Goal: Find specific page/section: Find specific page/section

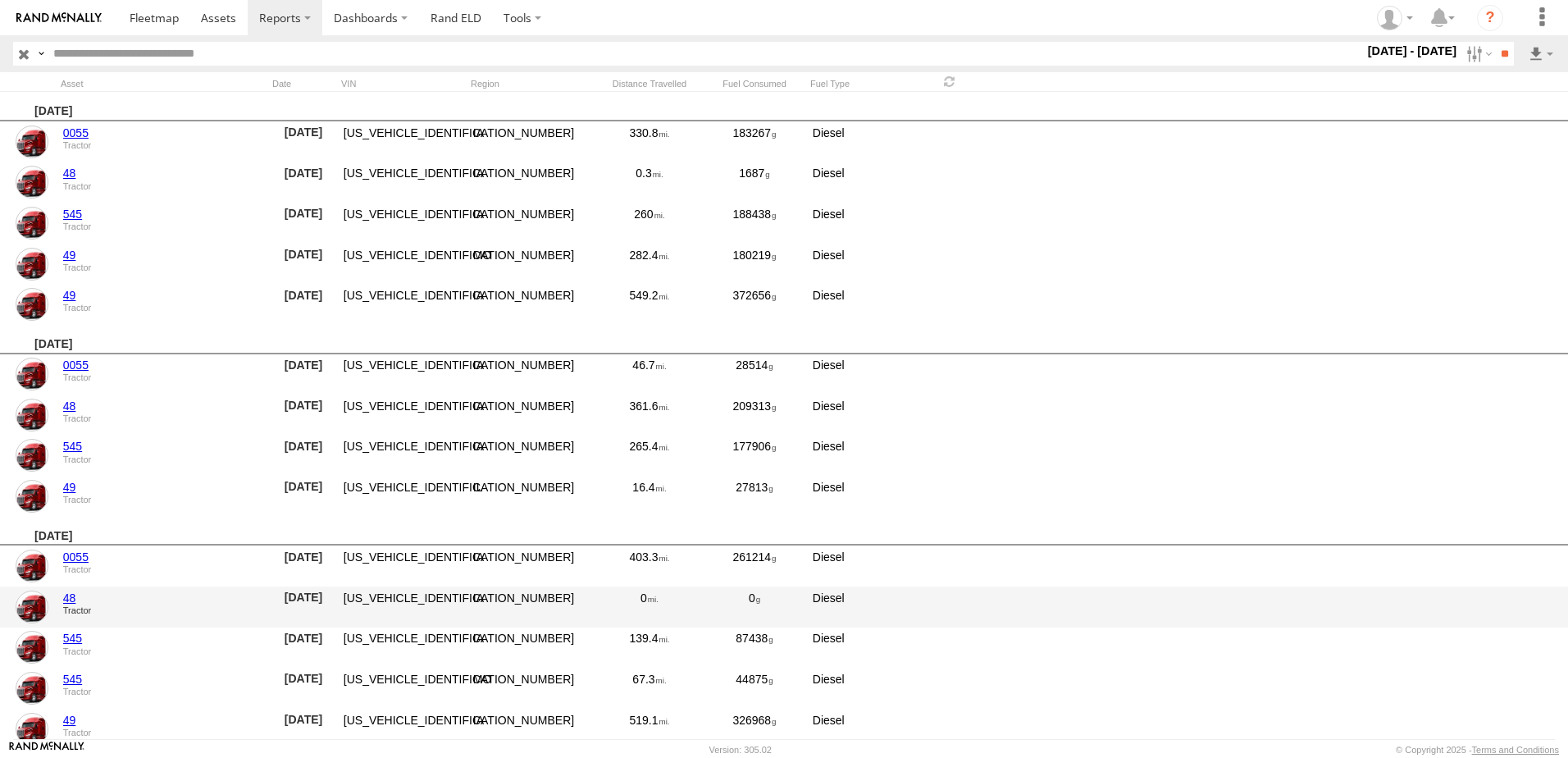
scroll to position [328, 0]
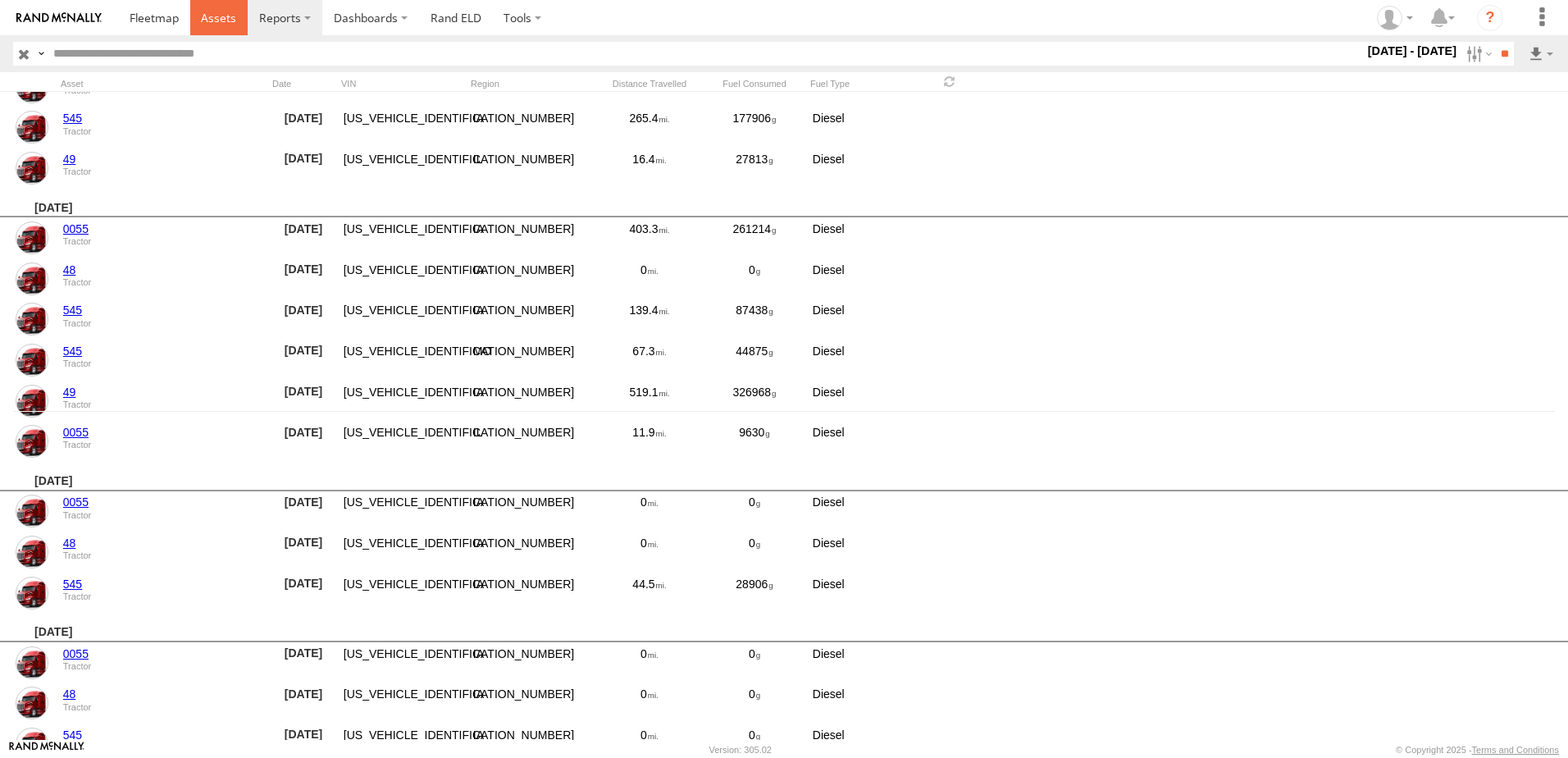
click at [219, 16] on span at bounding box center [218, 17] width 35 height 16
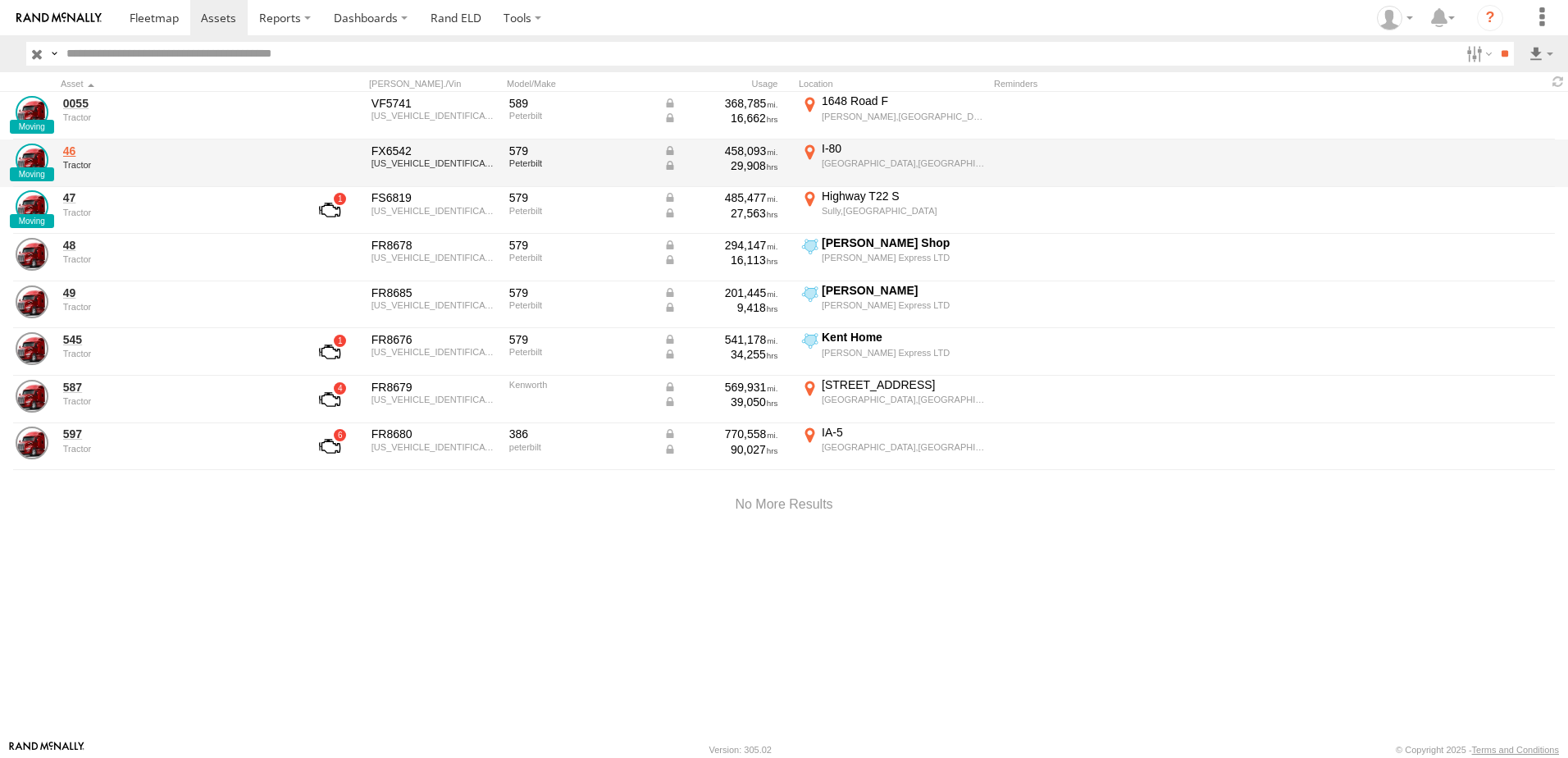
click at [69, 145] on link "46" at bounding box center [175, 151] width 225 height 15
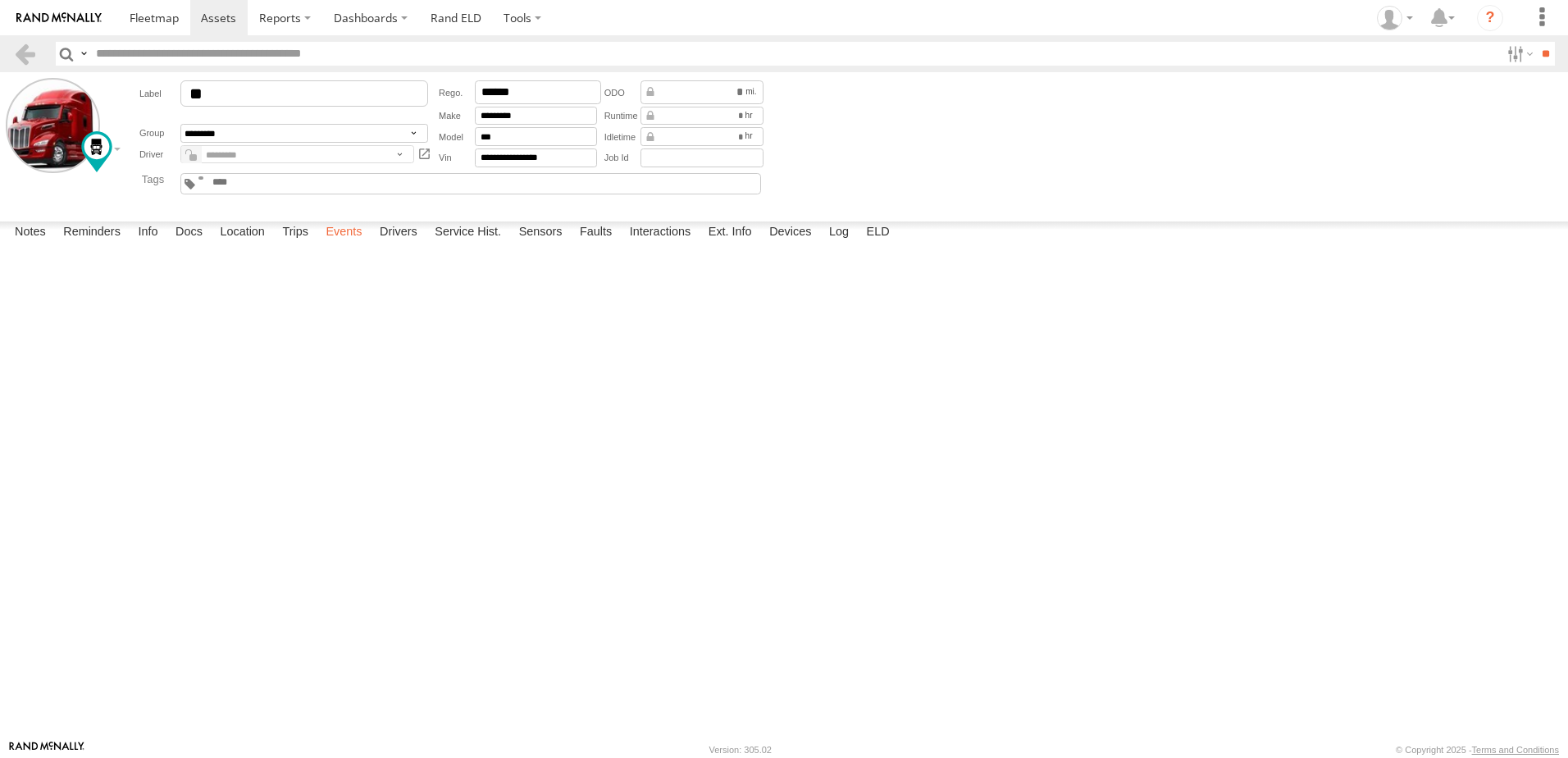
click at [345, 244] on label "Events" at bounding box center [344, 233] width 53 height 23
click at [0, 0] on span "Tractor" at bounding box center [0, 0] width 0 height 0
click at [1508, 53] on label at bounding box center [1519, 53] width 35 height 24
click at [0, 0] on span "Tractor" at bounding box center [0, 0] width 0 height 0
click at [1538, 50] on input "**" at bounding box center [1546, 53] width 19 height 24
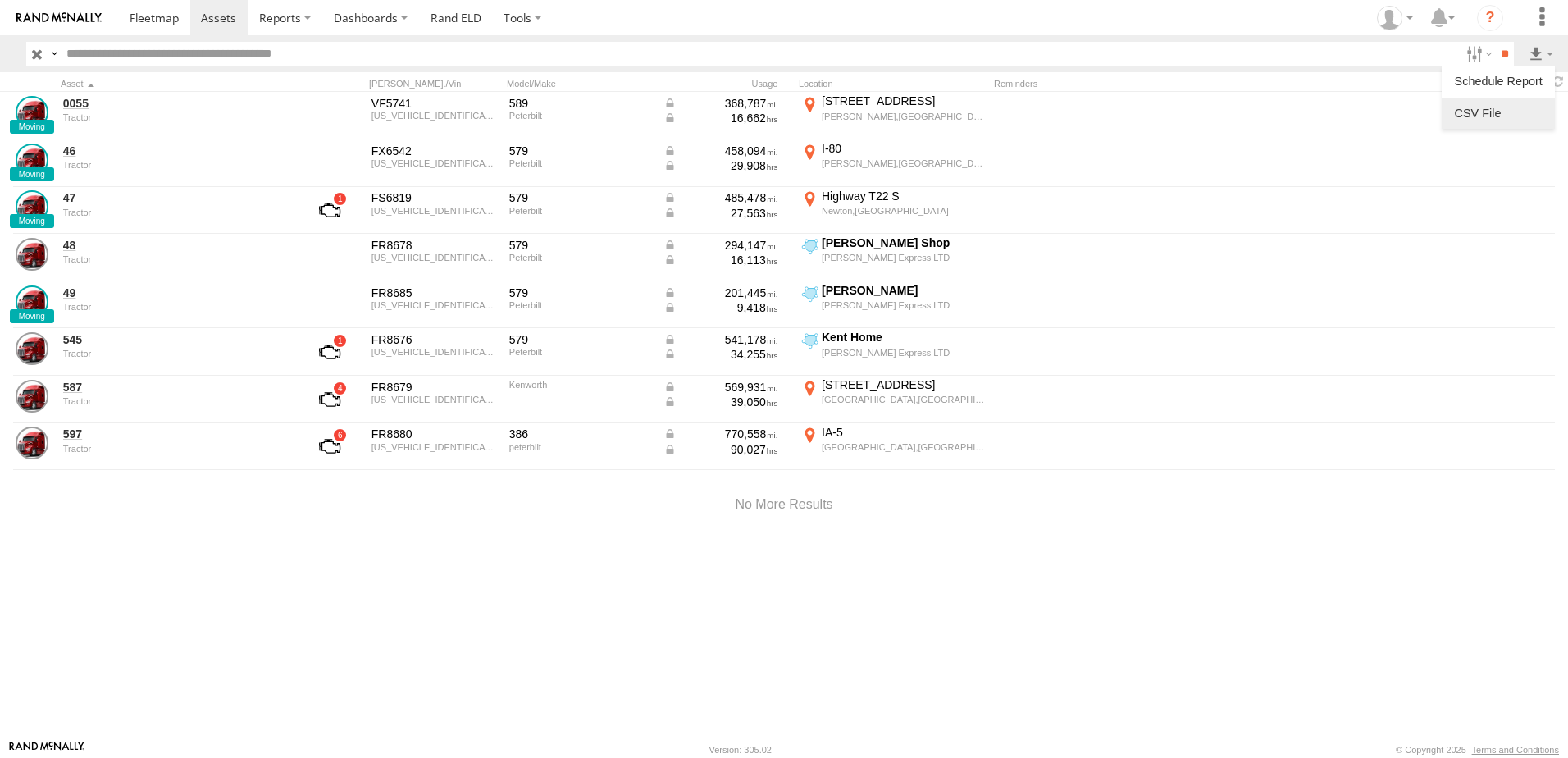
click at [1494, 111] on label at bounding box center [1499, 114] width 100 height 25
click at [0, 0] on label "×" at bounding box center [0, 0] width 0 height 0
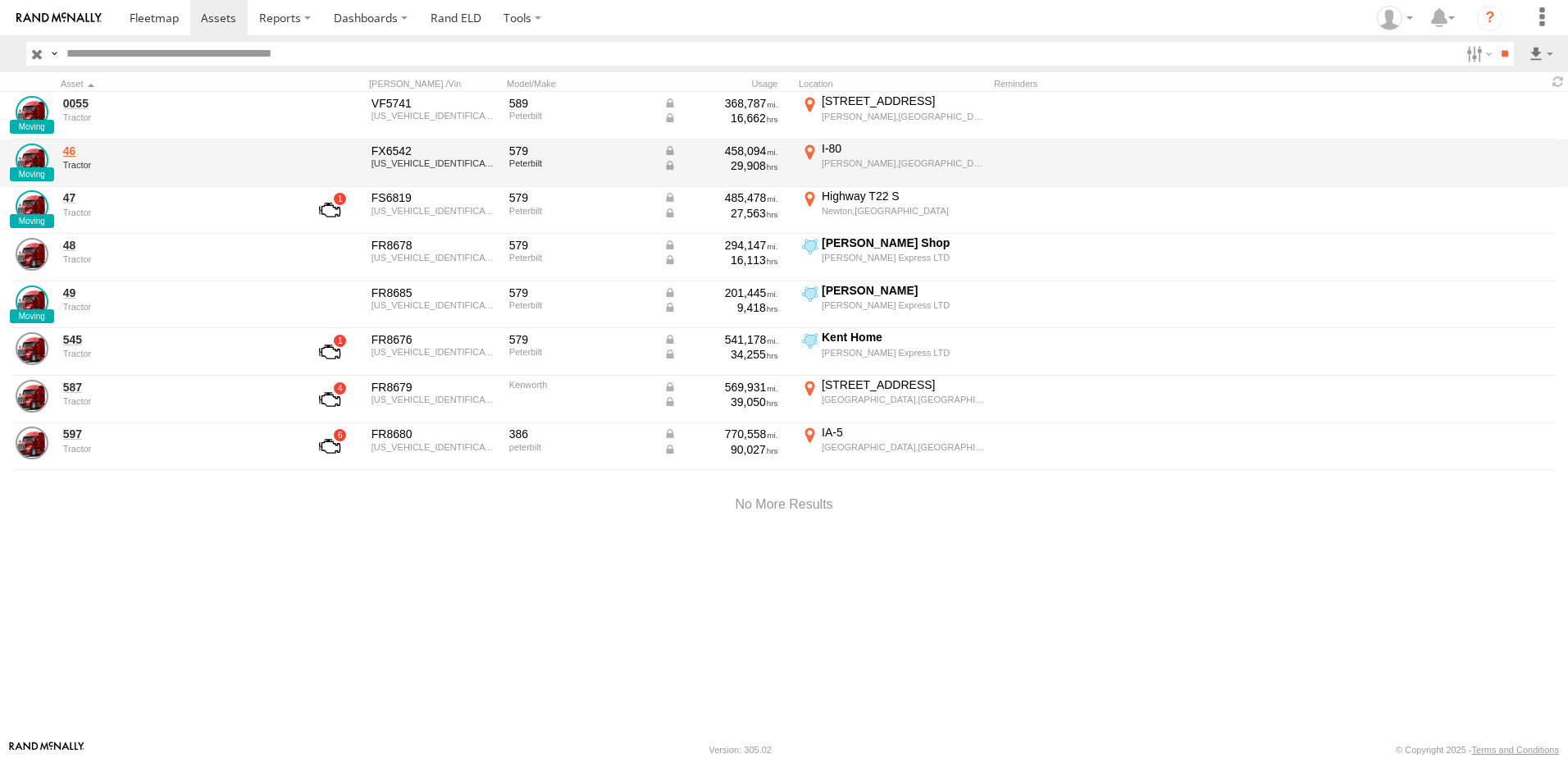
click at [76, 148] on link "46" at bounding box center [175, 151] width 225 height 15
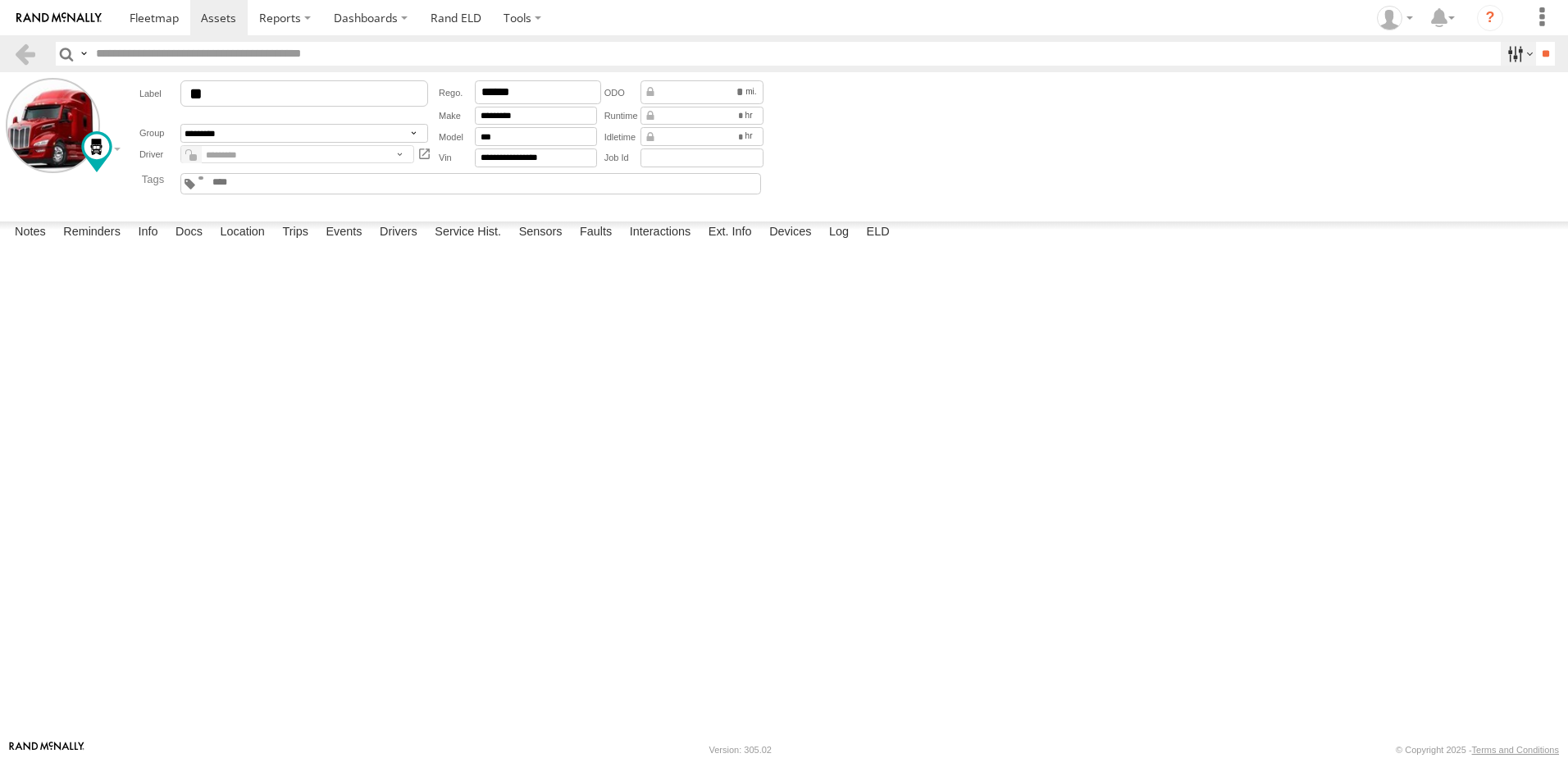
click at [1502, 51] on label at bounding box center [1519, 53] width 35 height 24
click at [1538, 17] on label at bounding box center [1542, 17] width 36 height 35
click at [1486, 127] on span at bounding box center [1493, 128] width 39 height 16
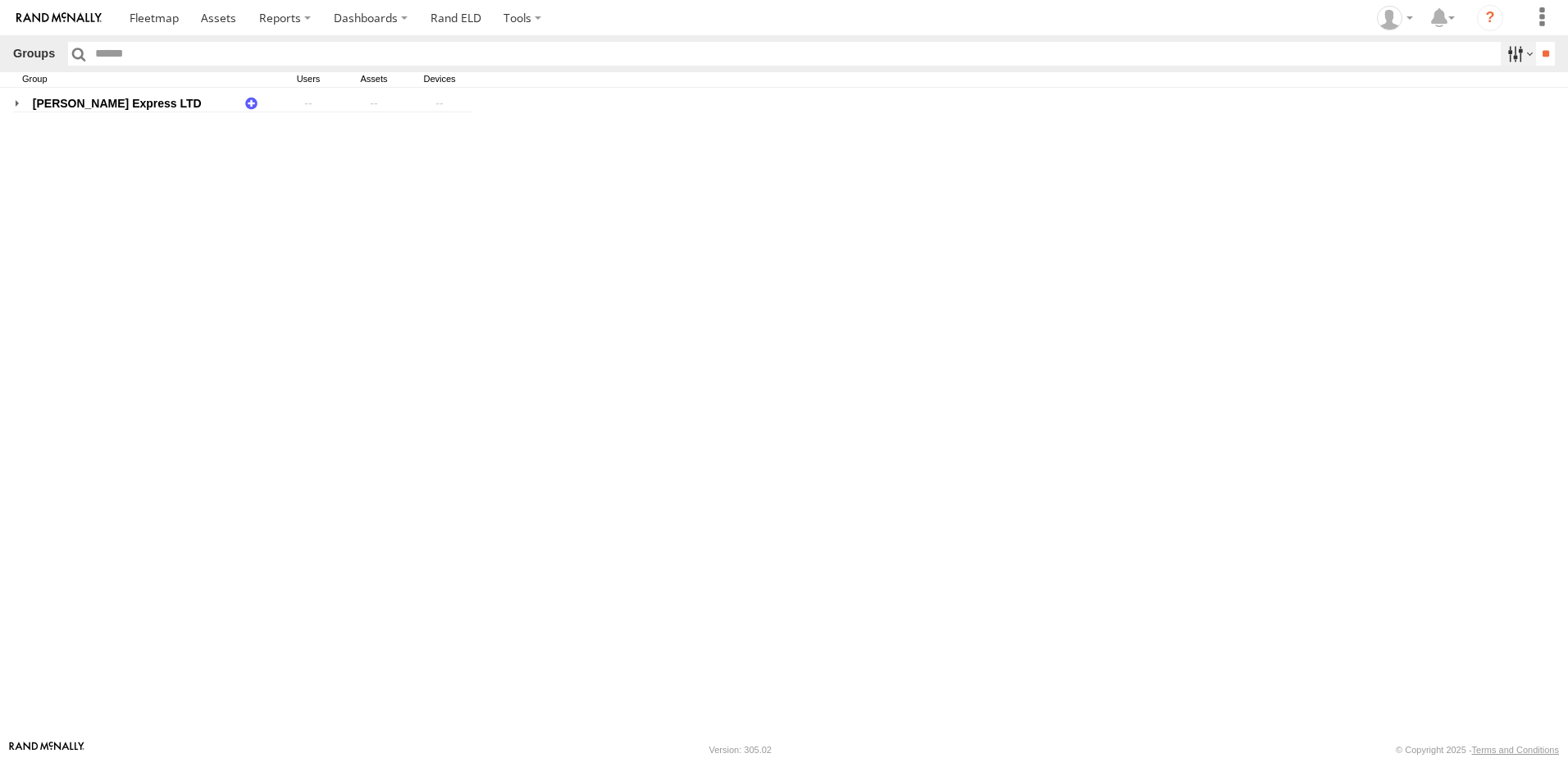
click at [1508, 53] on label at bounding box center [1519, 53] width 35 height 24
click at [1521, 50] on label at bounding box center [1519, 53] width 35 height 24
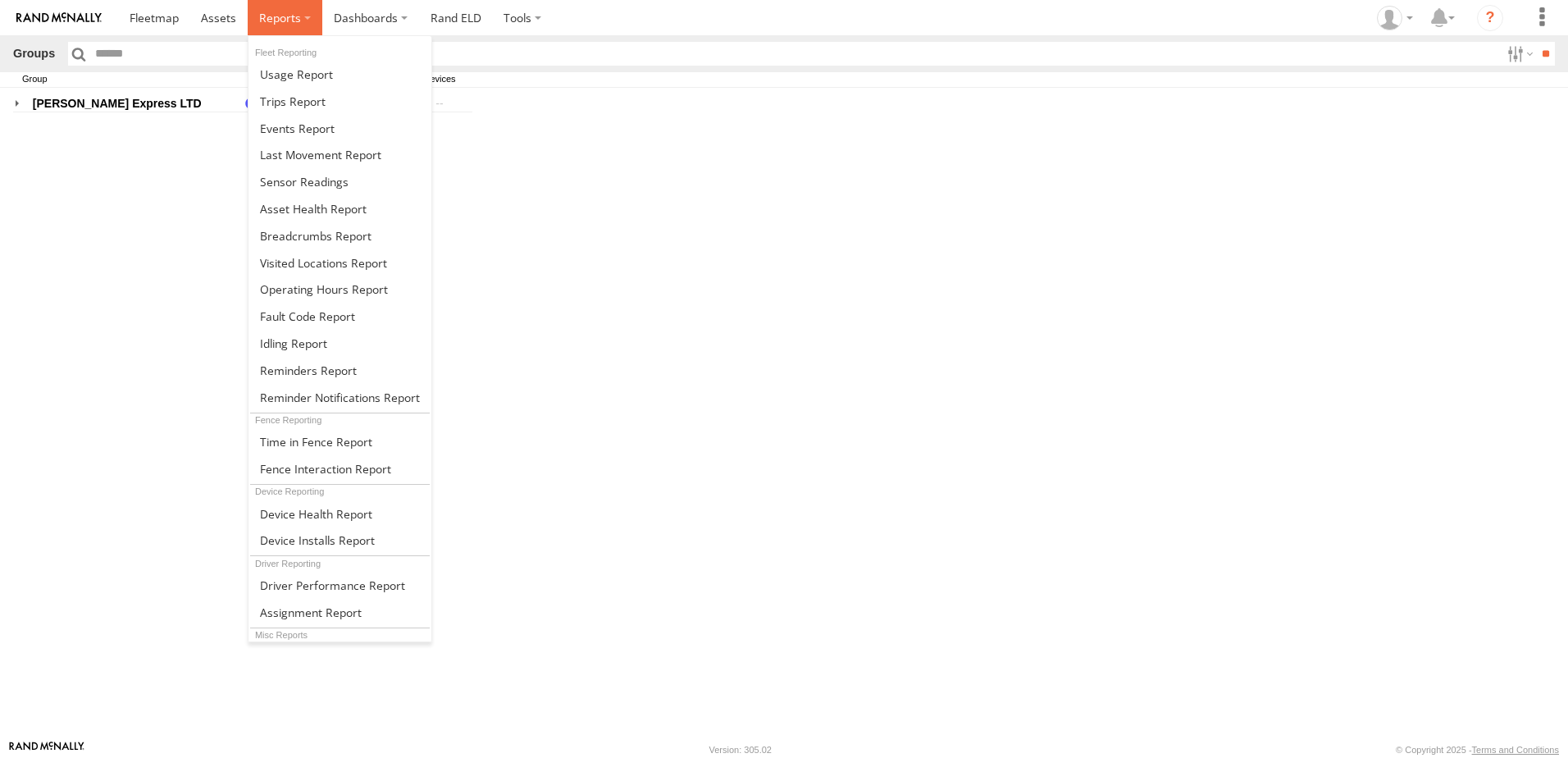
click at [295, 14] on span at bounding box center [280, 17] width 42 height 16
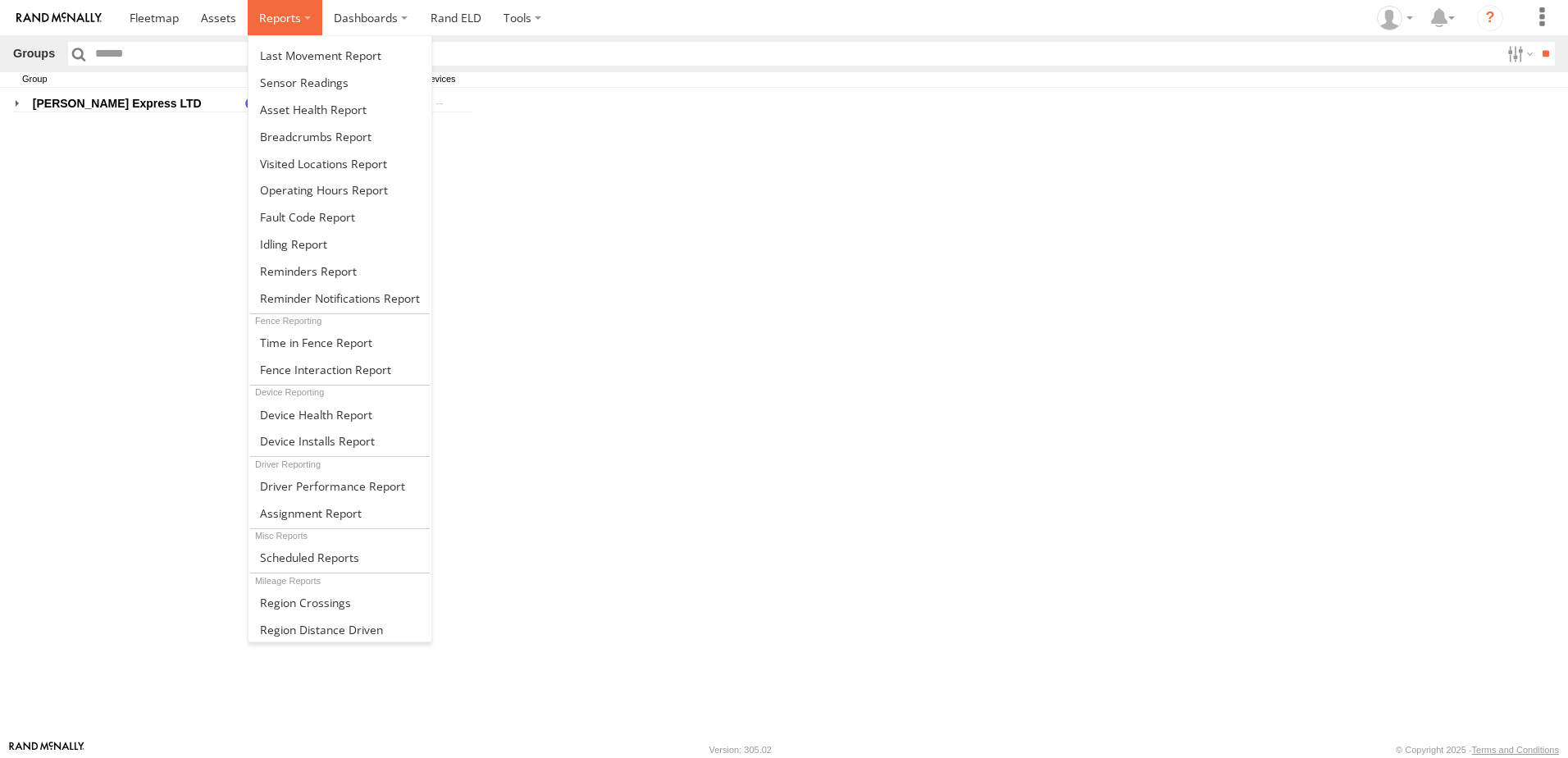
scroll to position [101, 0]
click at [300, 626] on span at bounding box center [321, 627] width 123 height 16
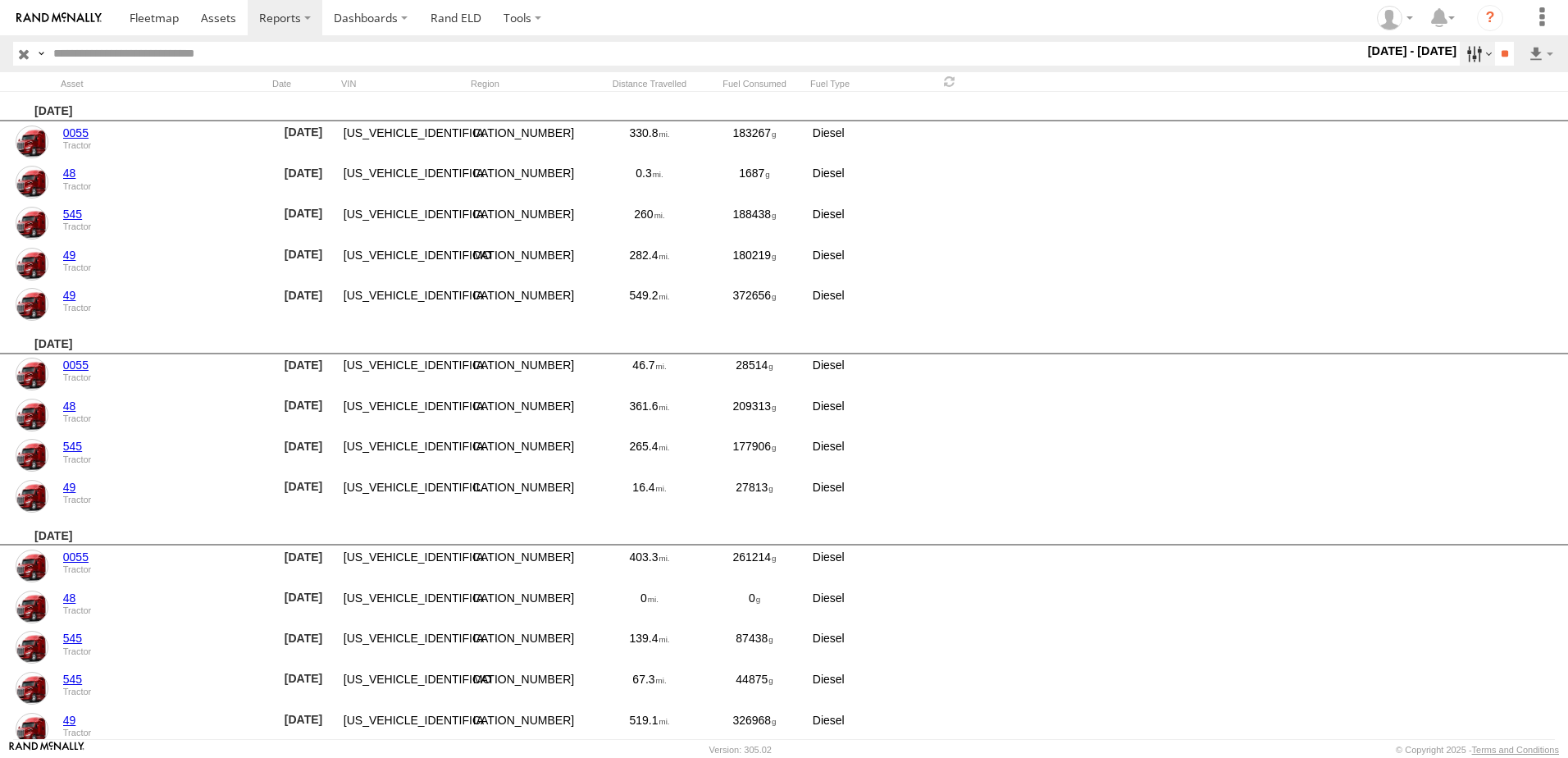
click at [1467, 51] on label at bounding box center [1477, 53] width 35 height 24
click at [0, 0] on span "Last 7 Days" at bounding box center [0, 0] width 0 height 0
click at [0, 0] on span "Last Week (M-F)" at bounding box center [0, 0] width 0 height 0
click at [0, 0] on span "Last Week (S-S)" at bounding box center [0, 0] width 0 height 0
click at [1497, 52] on input "**" at bounding box center [1505, 53] width 19 height 24
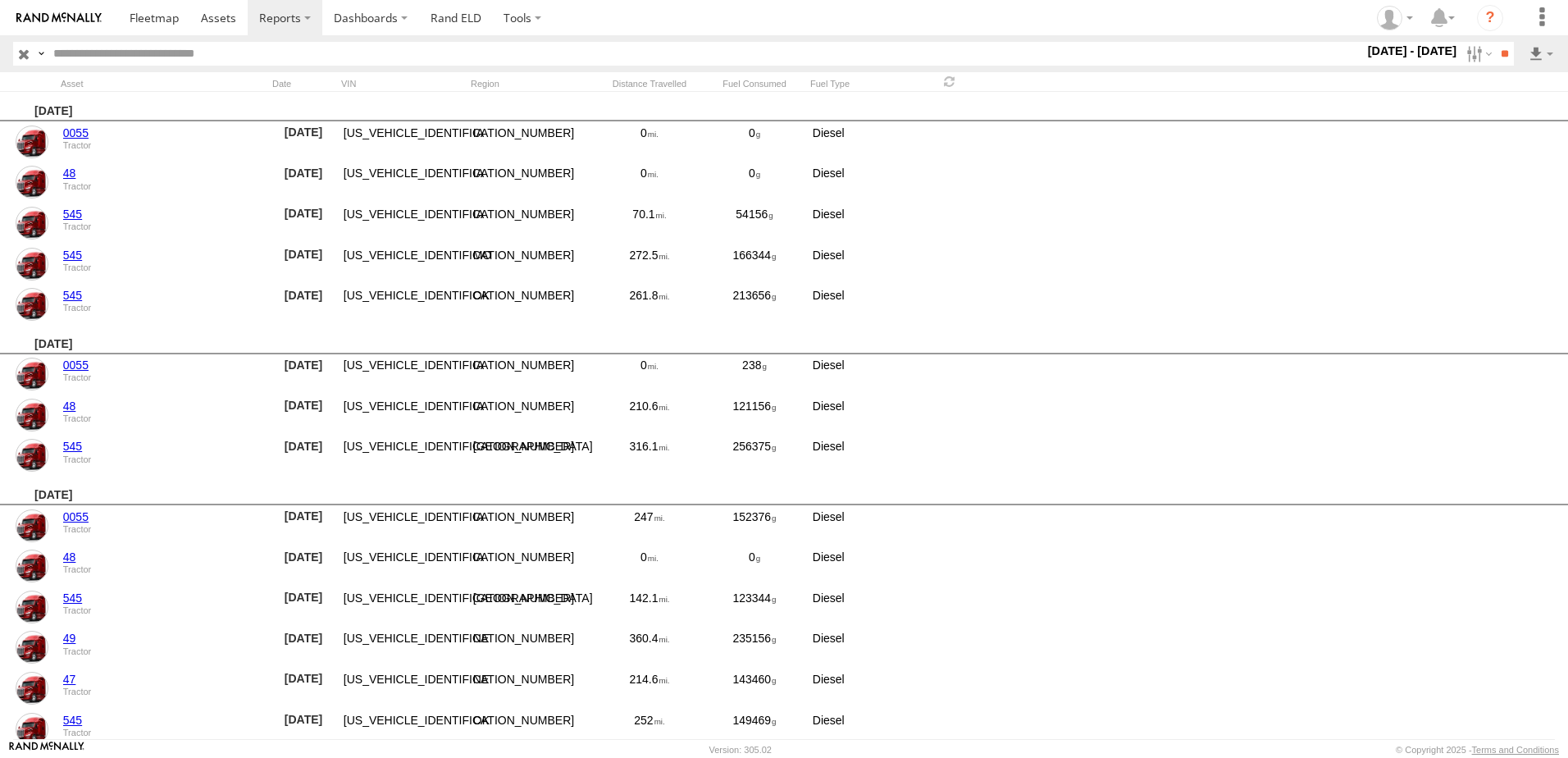
click at [1405, 52] on label "3 - 9 Aug 25" at bounding box center [1412, 51] width 96 height 18
click at [0, 0] on span "Today" at bounding box center [0, 0] width 0 height 0
click at [1505, 51] on input "**" at bounding box center [1505, 53] width 19 height 24
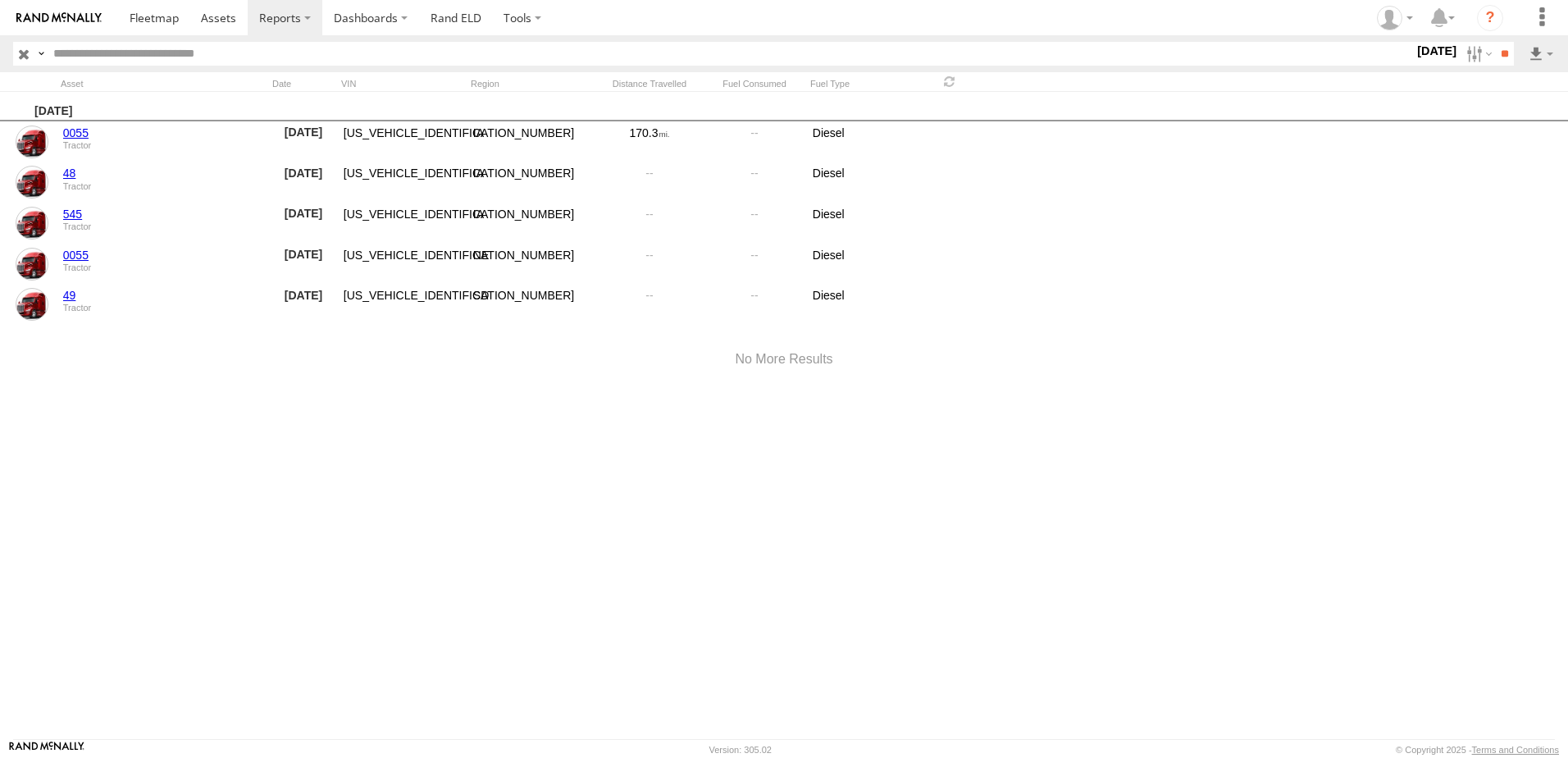
click at [1414, 45] on label "14 Aug 25" at bounding box center [1437, 51] width 46 height 18
click at [0, 0] on label at bounding box center [0, 0] width 0 height 0
click at [1499, 53] on input "**" at bounding box center [1505, 53] width 19 height 24
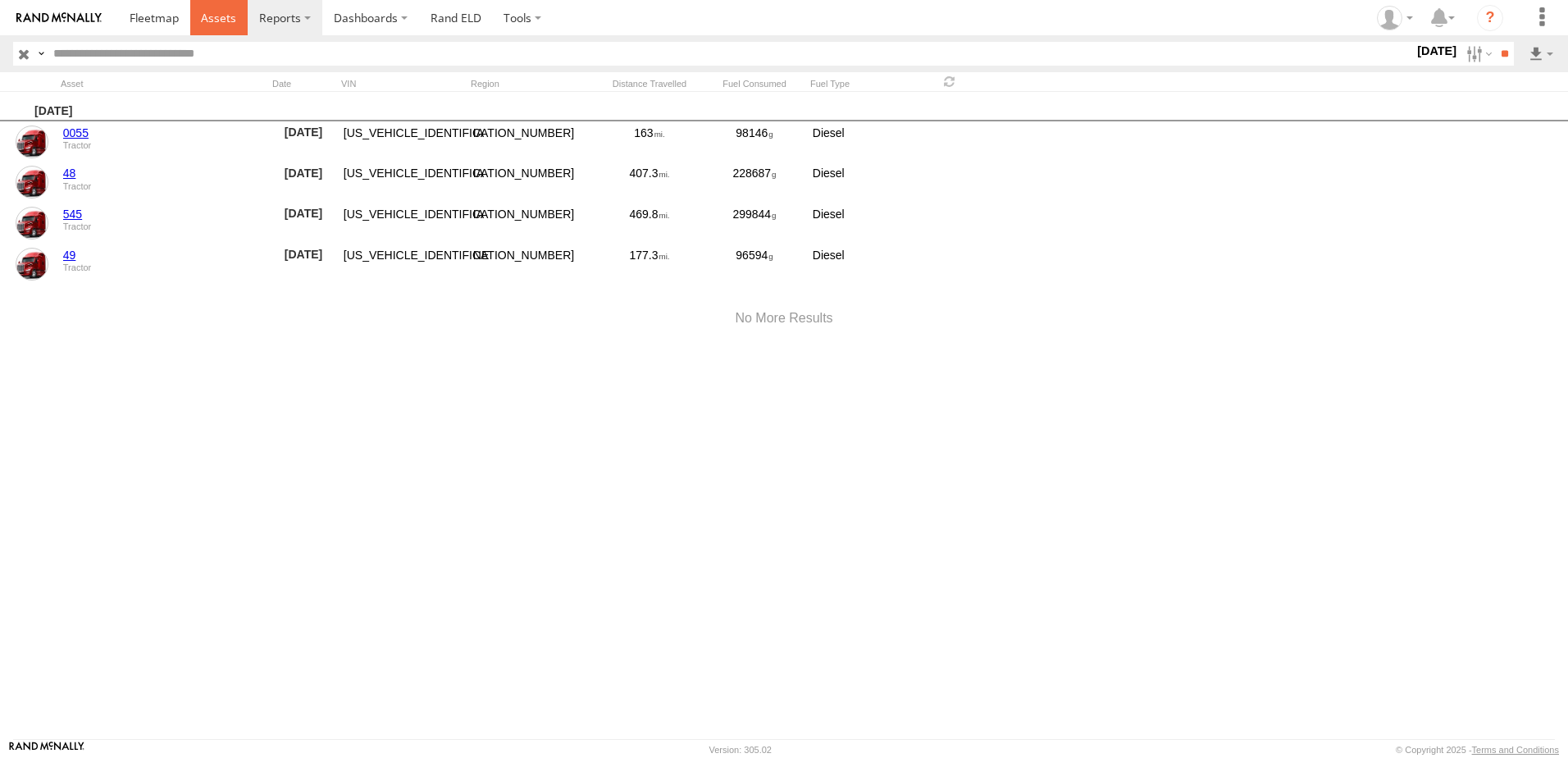
click at [216, 16] on span at bounding box center [218, 17] width 35 height 16
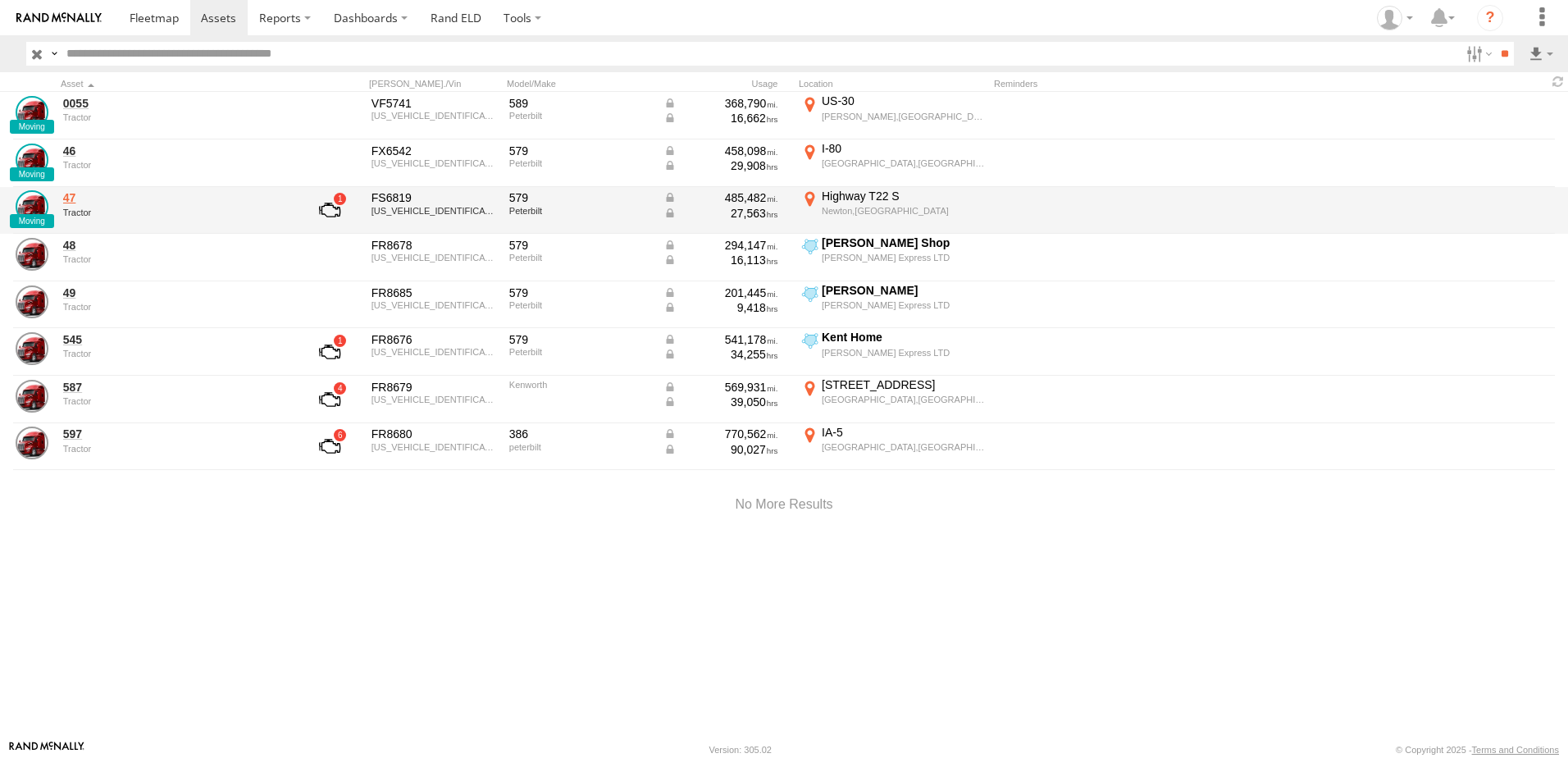
click at [77, 198] on link "47" at bounding box center [175, 198] width 225 height 15
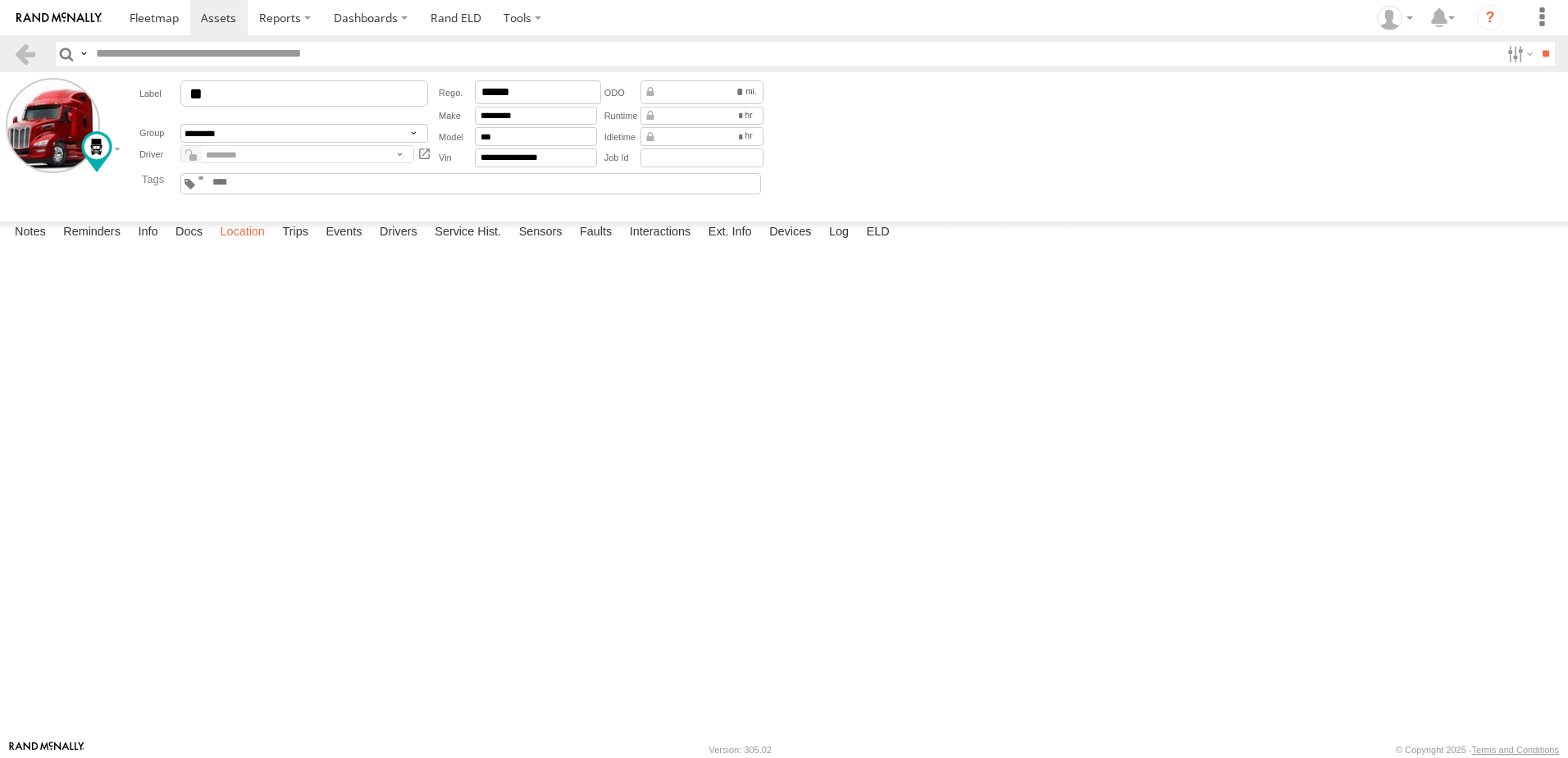
click at [232, 244] on label "Location" at bounding box center [242, 233] width 62 height 23
click at [28, 51] on link at bounding box center [25, 53] width 24 height 24
